Goal: Answer question/provide support

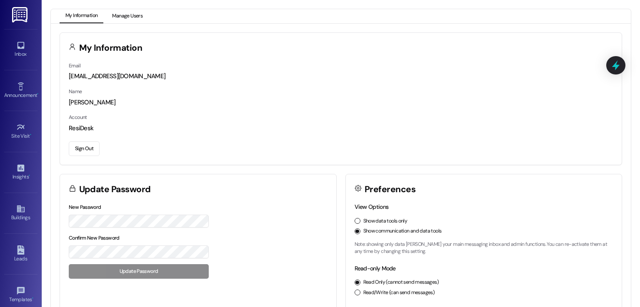
click at [137, 12] on button "Manage Users" at bounding box center [127, 16] width 42 height 14
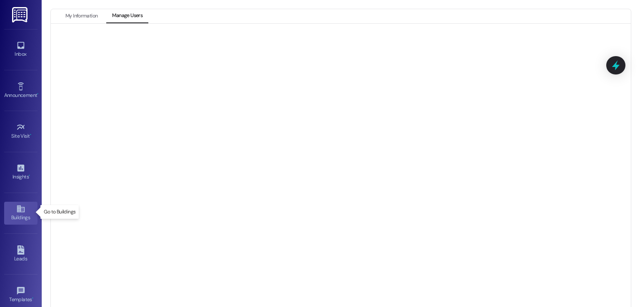
click at [16, 212] on icon at bounding box center [20, 209] width 9 height 9
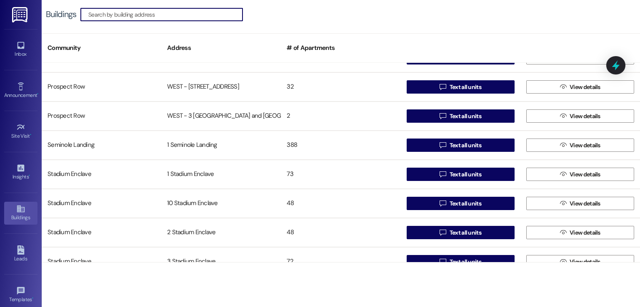
scroll to position [1958, 0]
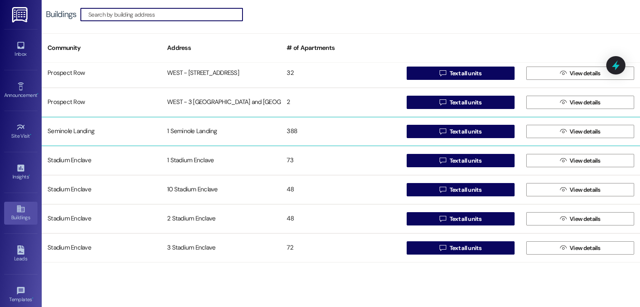
click at [187, 130] on div "1 Seminole Landing" at bounding box center [221, 131] width 120 height 17
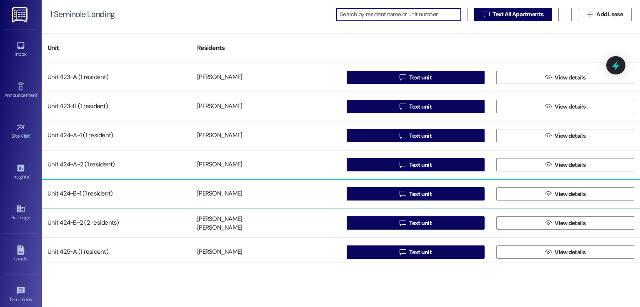
scroll to position [10246, 0]
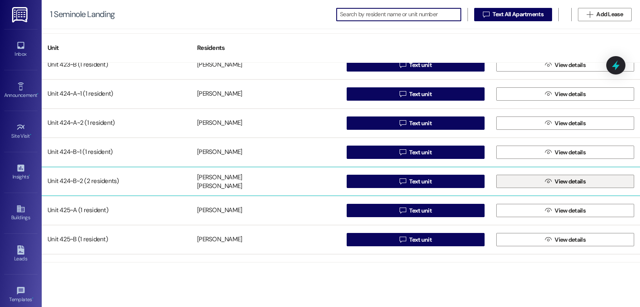
click at [545, 180] on icon "" at bounding box center [548, 181] width 6 height 7
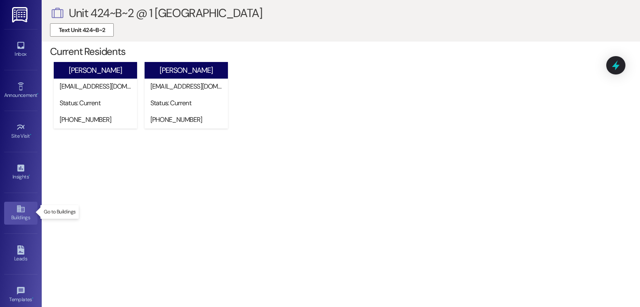
click at [20, 212] on icon at bounding box center [20, 209] width 9 height 9
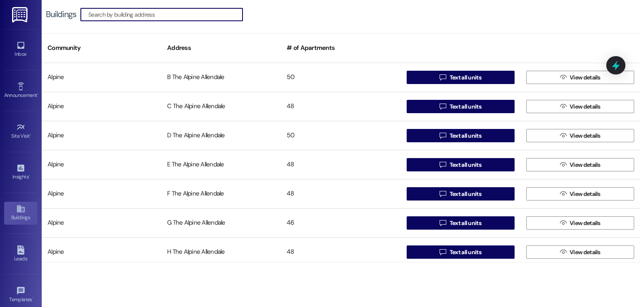
click at [183, 15] on input at bounding box center [165, 15] width 154 height 12
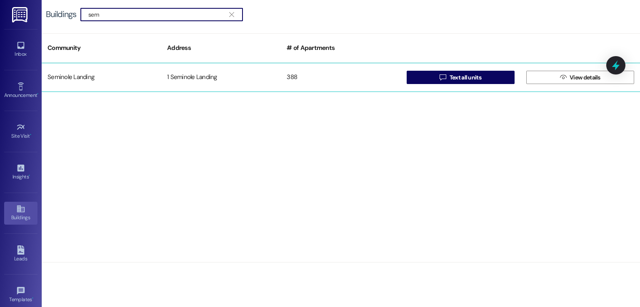
type input "sem"
click at [191, 77] on div "1 Seminole Landing" at bounding box center [221, 77] width 120 height 17
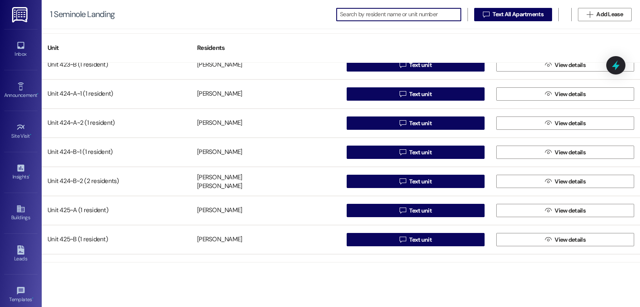
scroll to position [10288, 0]
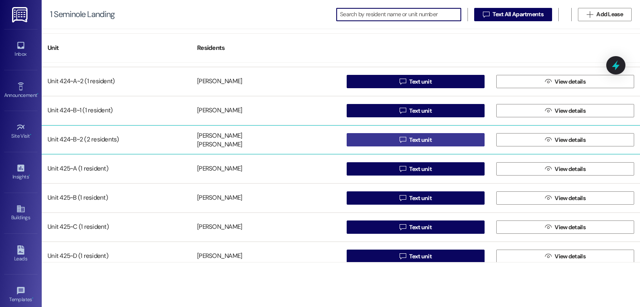
click at [394, 142] on button " Text unit" at bounding box center [416, 139] width 138 height 13
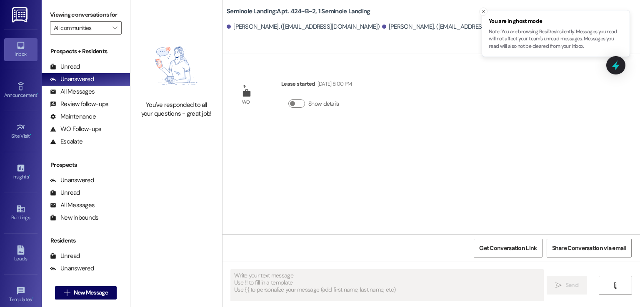
type textarea "Fetching suggested responses. Please feel free to read through the conversation…"
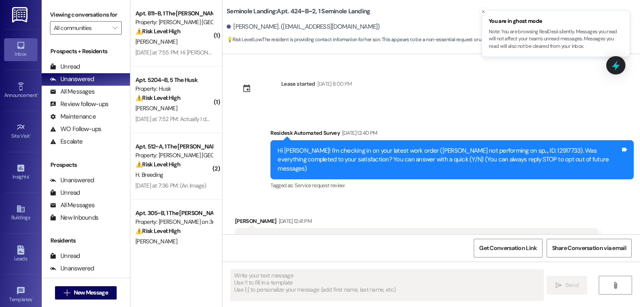
type textarea "Fetching suggested responses. Please feel free to read through the conversation…"
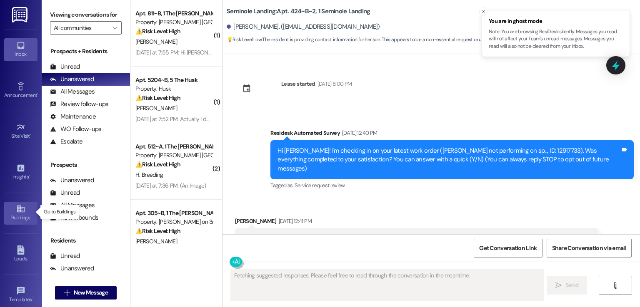
click at [16, 212] on icon at bounding box center [20, 209] width 9 height 9
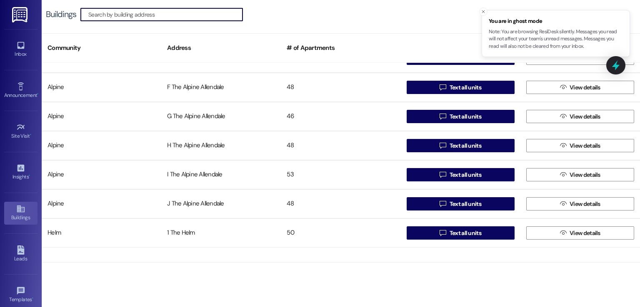
scroll to position [333, 0]
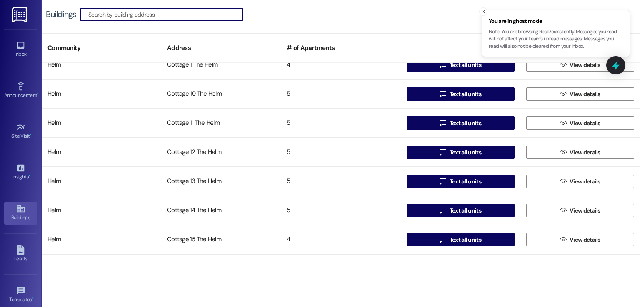
click at [169, 15] on input at bounding box center [165, 15] width 154 height 12
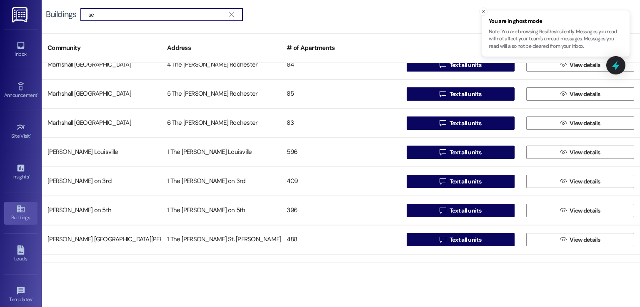
scroll to position [0, 0]
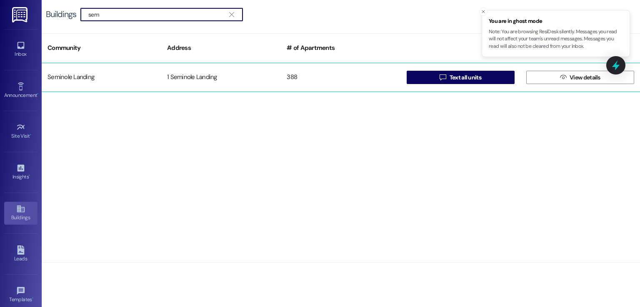
type input "sem"
click at [195, 73] on div "1 Seminole Landing" at bounding box center [221, 77] width 120 height 17
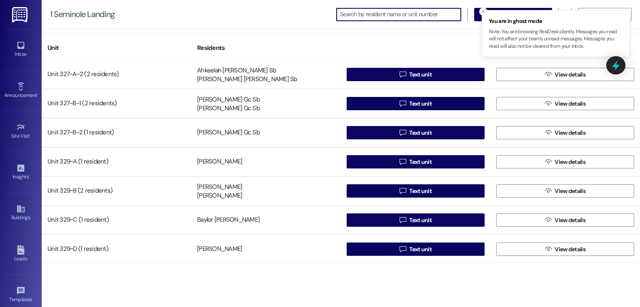
scroll to position [7789, 0]
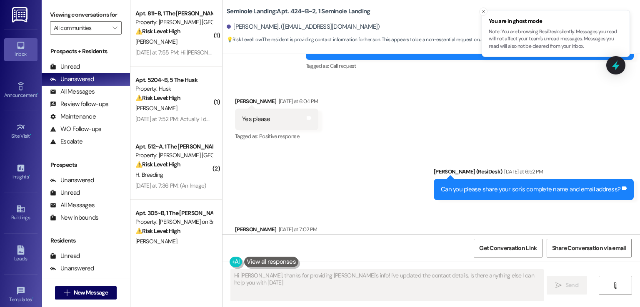
type textarea "Hi Britney, thanks for providing Jerimiya's info! I've updated the contact deta…"
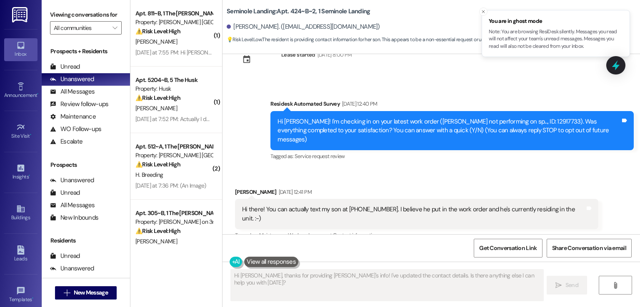
scroll to position [43, 0]
